Goal: Information Seeking & Learning: Check status

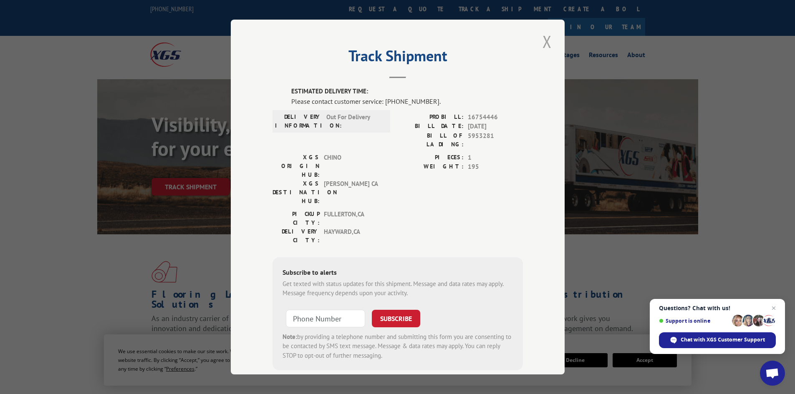
click at [542, 40] on button "Close modal" at bounding box center [547, 41] width 14 height 23
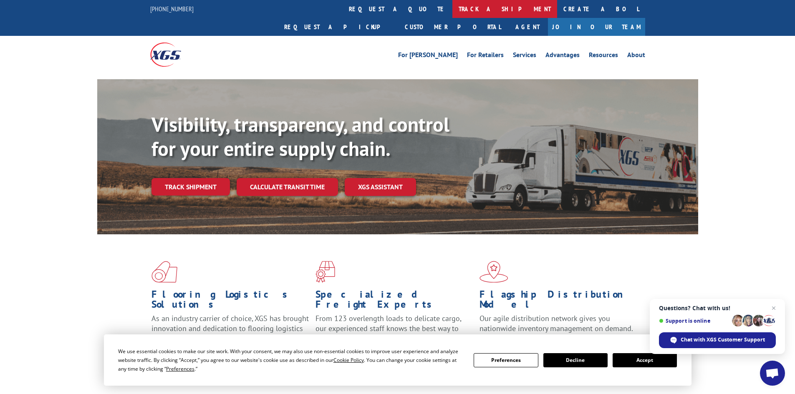
click at [452, 5] on link "track a shipment" at bounding box center [504, 9] width 105 height 18
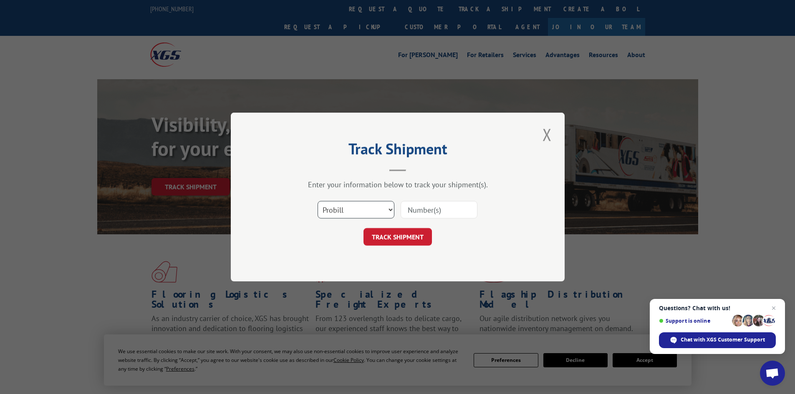
click at [368, 210] on select "Select category... Probill BOL PO" at bounding box center [356, 210] width 77 height 18
select select "bol"
click at [318, 201] on select "Select category... Probill BOL PO" at bounding box center [356, 210] width 77 height 18
click at [421, 212] on input at bounding box center [439, 210] width 77 height 18
paste input "5953281"
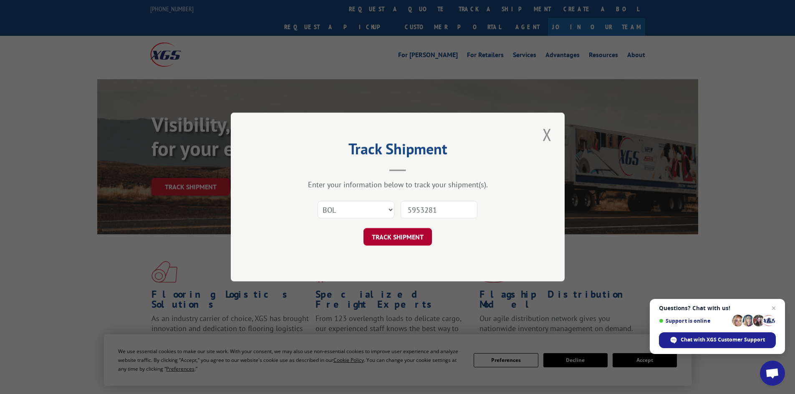
type input "5953281"
click at [394, 235] on button "TRACK SHIPMENT" at bounding box center [397, 237] width 68 height 18
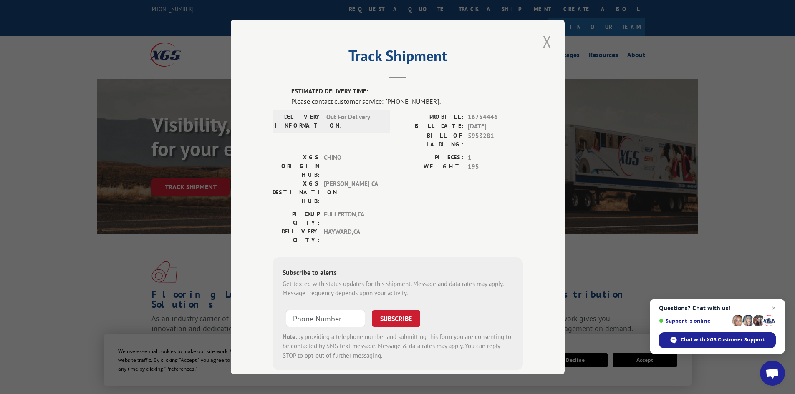
click at [546, 40] on button "Close modal" at bounding box center [547, 41] width 14 height 23
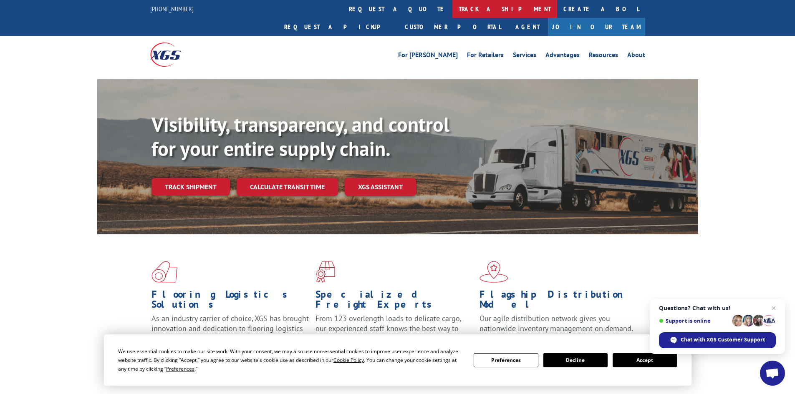
click at [452, 10] on link "track a shipment" at bounding box center [504, 9] width 105 height 18
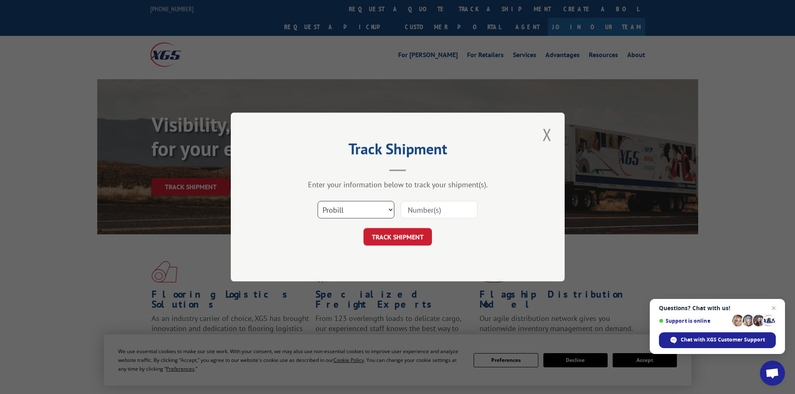
click at [376, 212] on select "Select category... Probill BOL PO" at bounding box center [356, 210] width 77 height 18
select select "bol"
click at [318, 201] on select "Select category... Probill BOL PO" at bounding box center [356, 210] width 77 height 18
click at [426, 208] on input at bounding box center [439, 210] width 77 height 18
paste input "5954172"
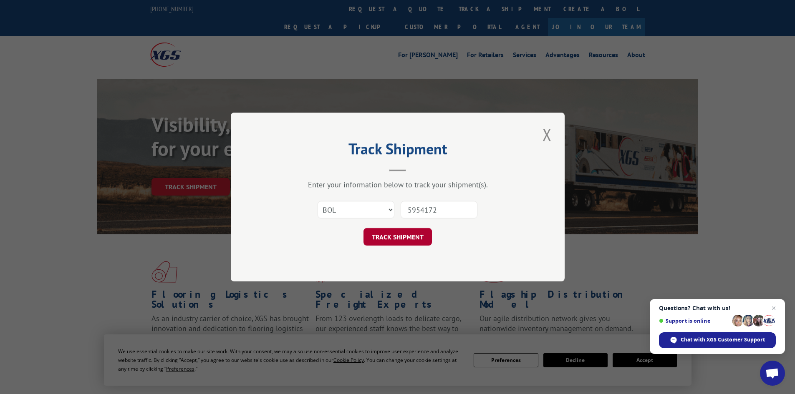
type input "5954172"
click at [424, 235] on button "TRACK SHIPMENT" at bounding box center [397, 237] width 68 height 18
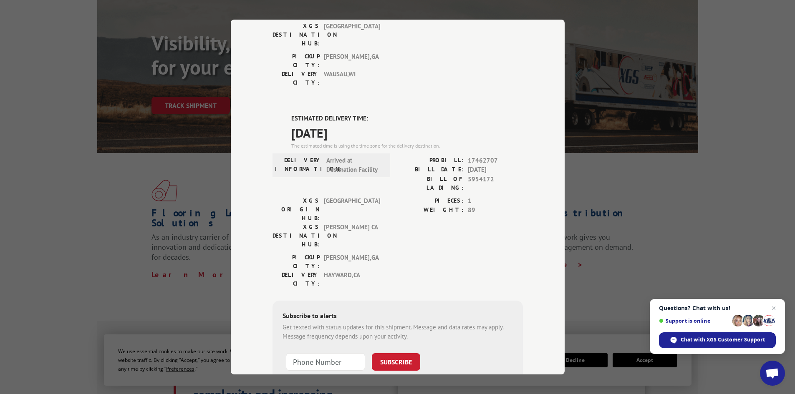
scroll to position [83, 0]
